Goal: Task Accomplishment & Management: Use online tool/utility

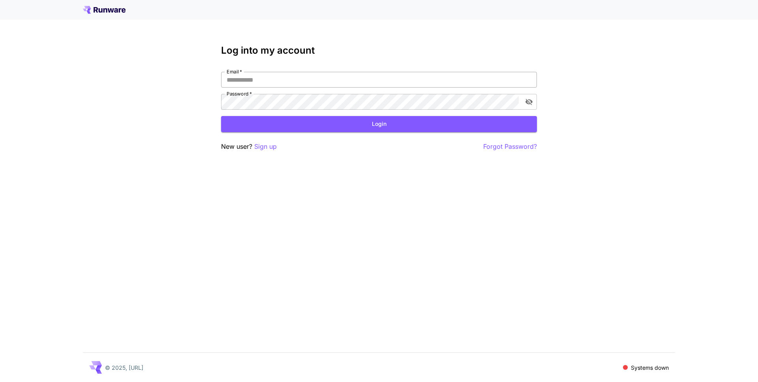
click at [395, 86] on input "Email   *" at bounding box center [379, 80] width 316 height 16
click at [0, 382] on com-1password-button at bounding box center [0, 382] width 0 height 0
type input "**********"
